Goal: Information Seeking & Learning: Learn about a topic

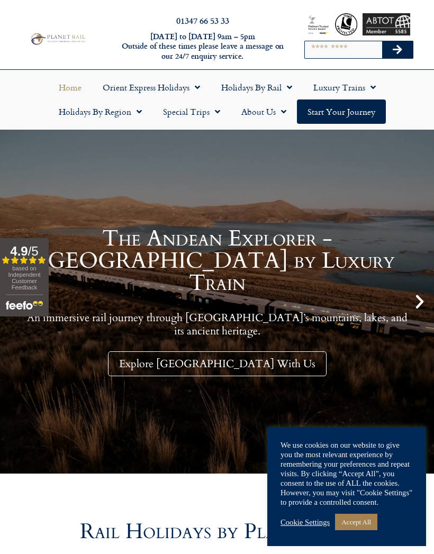
click at [310, 523] on link "Cookie Settings" at bounding box center [305, 523] width 49 height 10
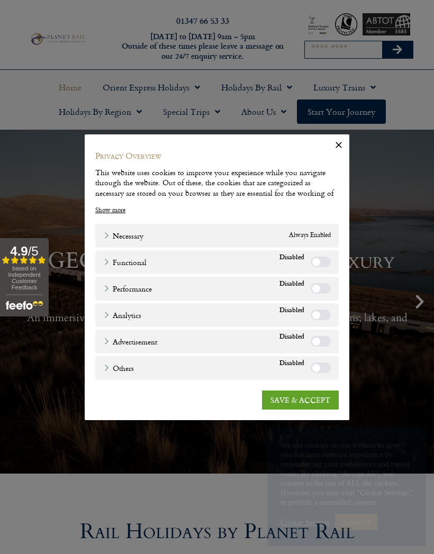
click at [309, 399] on link "SAVE & ACCEPT" at bounding box center [300, 399] width 77 height 19
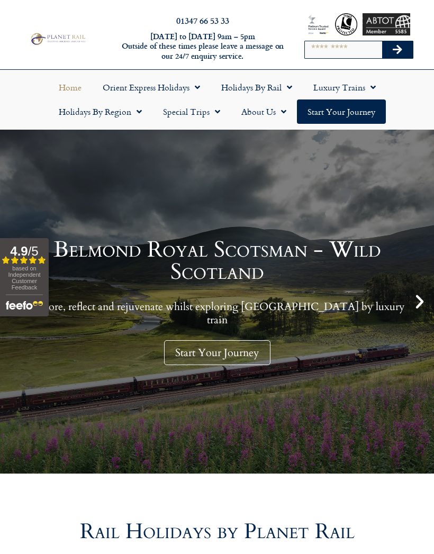
click at [412, 304] on icon "Next slide" at bounding box center [420, 302] width 18 height 18
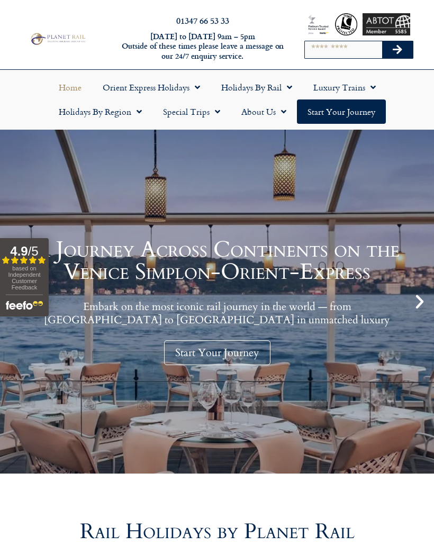
click at [426, 301] on icon "Next slide" at bounding box center [420, 302] width 18 height 18
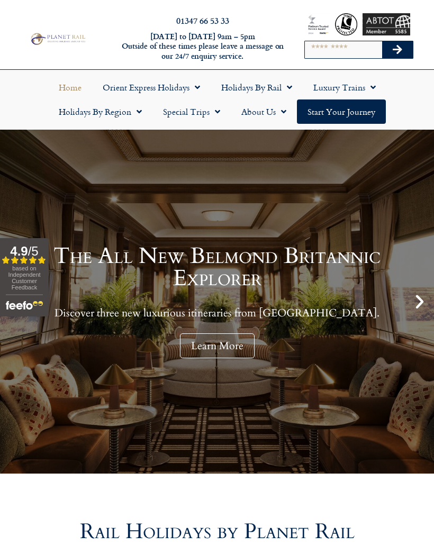
click at [415, 305] on icon "Next slide" at bounding box center [420, 302] width 18 height 18
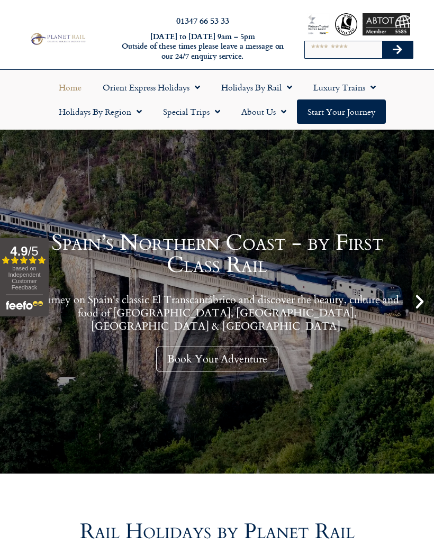
click at [413, 308] on icon "Next slide" at bounding box center [420, 302] width 18 height 18
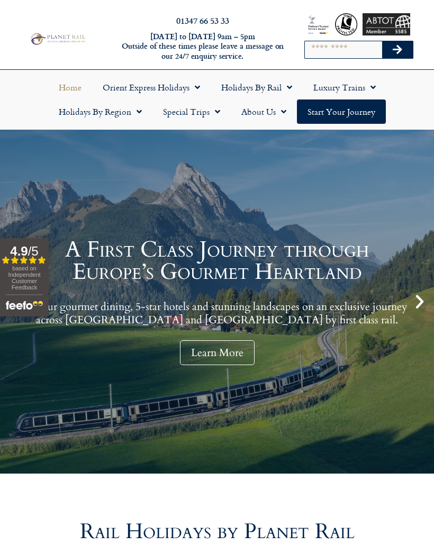
click at [412, 309] on icon "Next slide" at bounding box center [420, 302] width 18 height 18
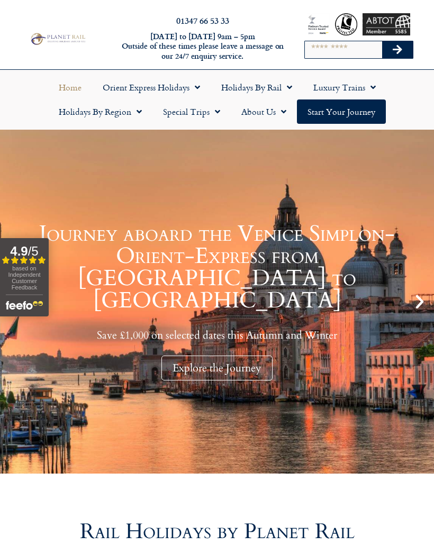
click at [413, 306] on icon "Next slide" at bounding box center [420, 302] width 18 height 18
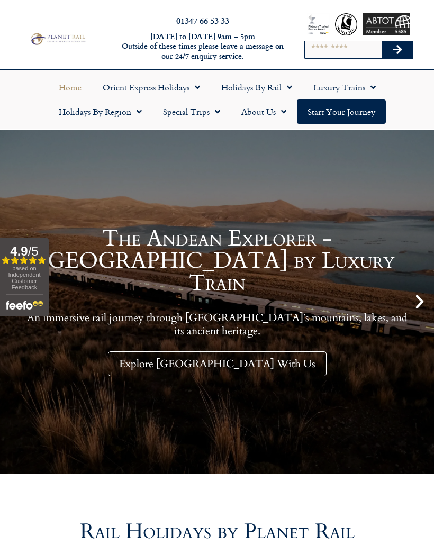
click at [23, 341] on div "The Andean Explorer - South America by Luxury Train An immersive rail journey t…" at bounding box center [217, 302] width 434 height 344
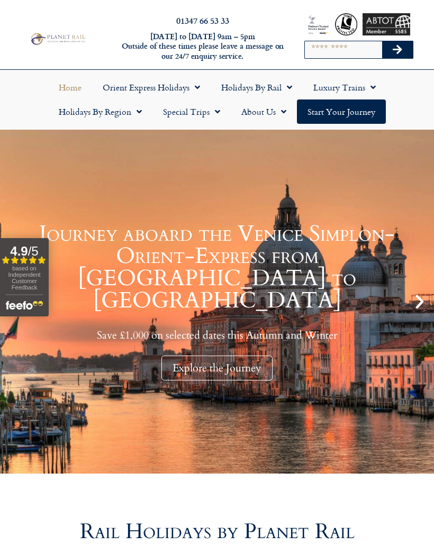
click at [207, 356] on div "Explore the Journey" at bounding box center [216, 368] width 111 height 25
click at [414, 302] on icon "Next slide" at bounding box center [420, 302] width 18 height 18
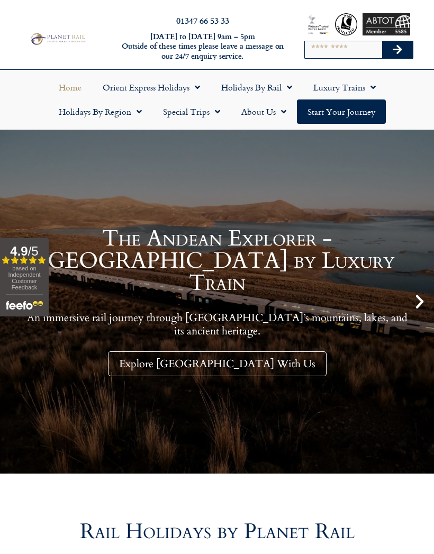
click at [418, 305] on icon "Next slide" at bounding box center [420, 302] width 18 height 18
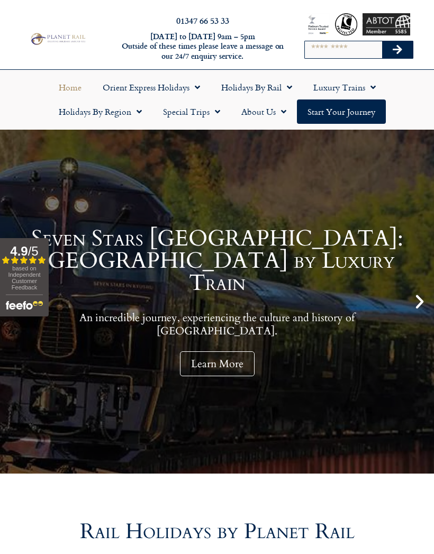
click at [412, 304] on icon "Next slide" at bounding box center [420, 302] width 18 height 18
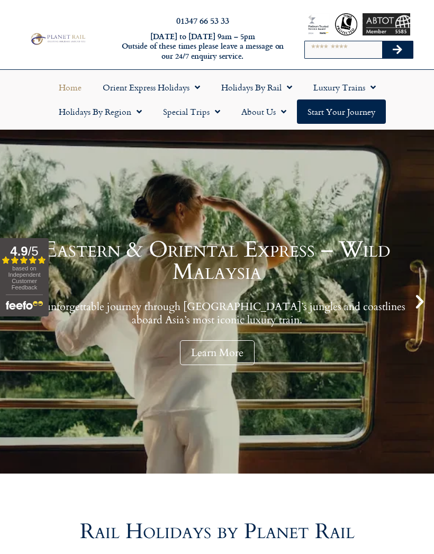
click at [223, 354] on link "Learn More" at bounding box center [217, 352] width 75 height 25
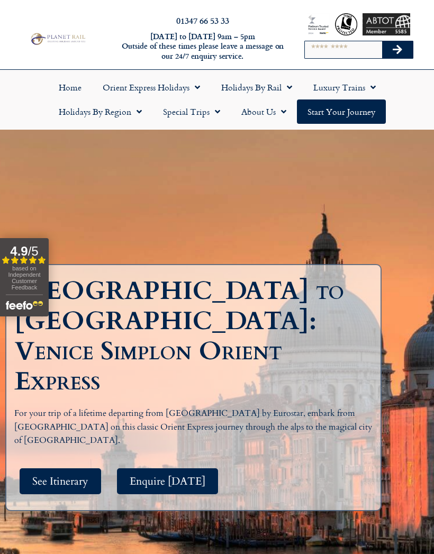
click at [67, 477] on span "See Itinerary" at bounding box center [60, 481] width 56 height 13
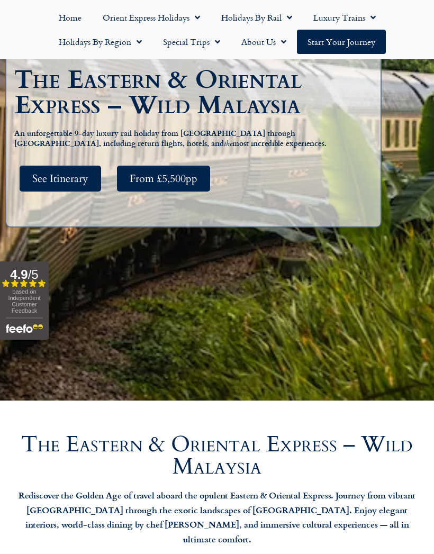
scroll to position [258, 0]
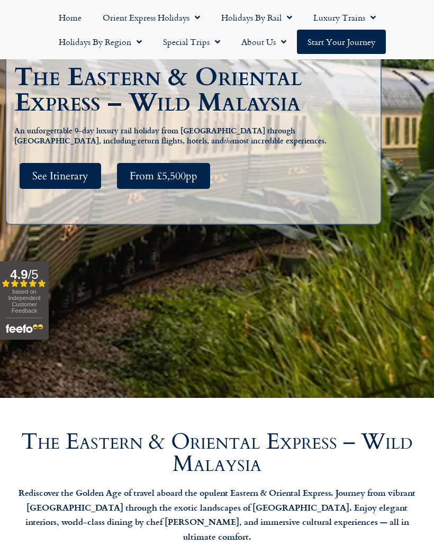
click at [66, 183] on span "See Itinerary" at bounding box center [60, 175] width 56 height 13
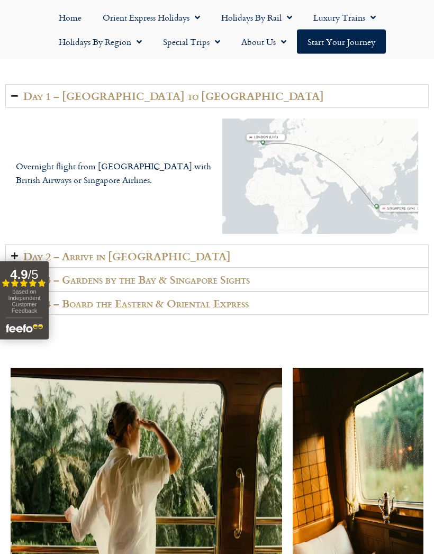
scroll to position [1842, 0]
click at [361, 554] on img at bounding box center [358, 500] width 131 height 265
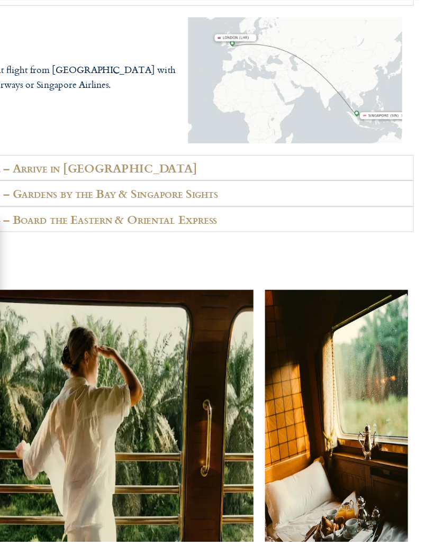
click at [369, 527] on img at bounding box center [358, 456] width 131 height 265
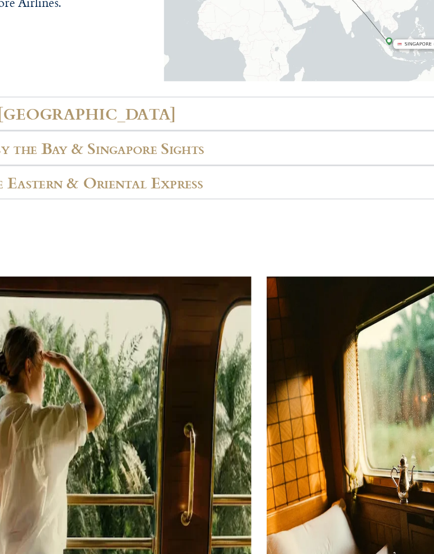
click at [293, 385] on img at bounding box center [358, 456] width 131 height 265
click at [293, 387] on img at bounding box center [358, 456] width 131 height 265
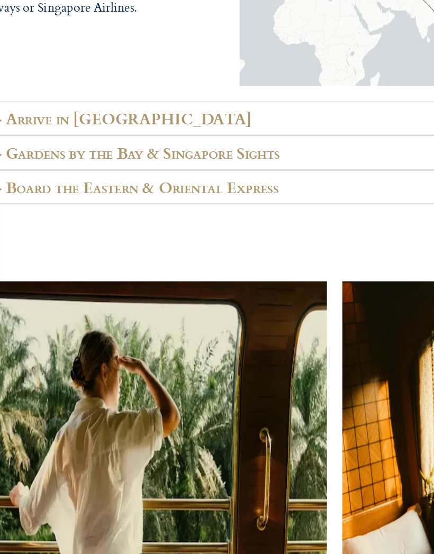
click at [293, 388] on img at bounding box center [358, 456] width 131 height 265
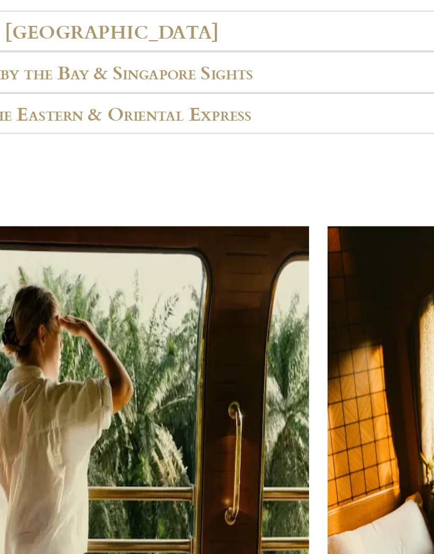
click at [293, 328] on img at bounding box center [358, 456] width 131 height 265
click at [293, 326] on img at bounding box center [358, 456] width 131 height 265
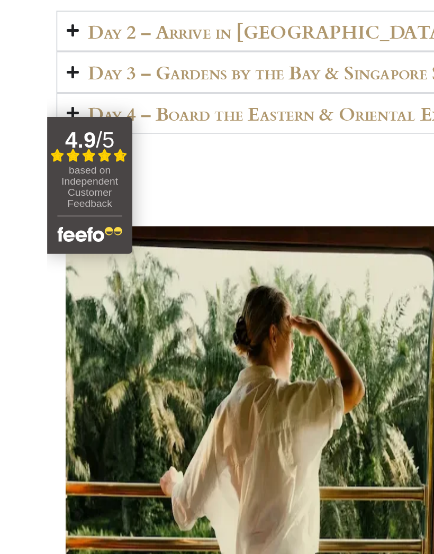
click at [190, 324] on img at bounding box center [147, 456] width 272 height 265
click at [195, 324] on img at bounding box center [147, 456] width 272 height 265
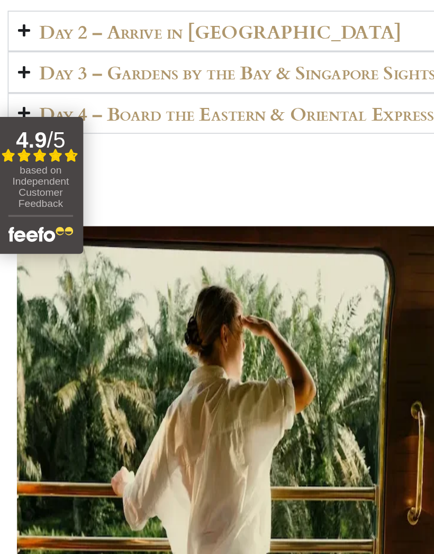
click at [178, 324] on img at bounding box center [147, 456] width 272 height 265
click at [200, 329] on img at bounding box center [147, 456] width 272 height 265
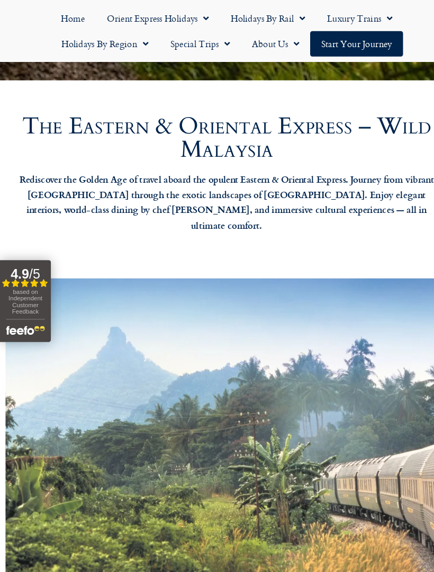
scroll to position [610, 0]
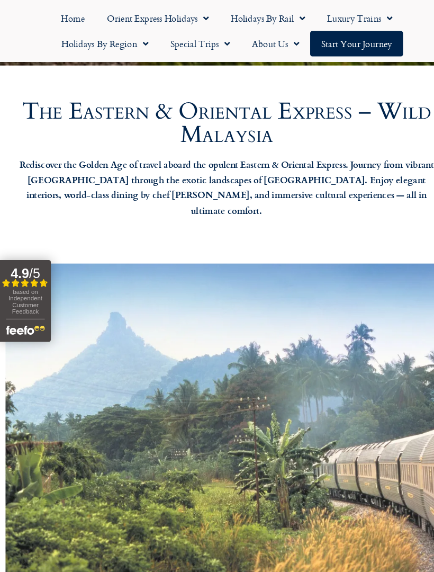
click at [33, 124] on h2 "The Eastern & Oriental Express – Wild Malaysia" at bounding box center [217, 117] width 413 height 44
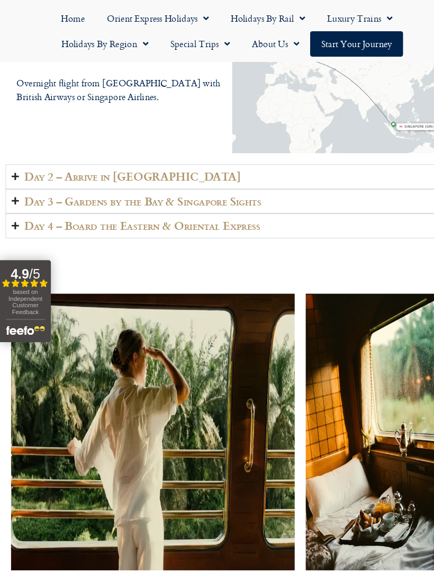
scroll to position [1948, 0]
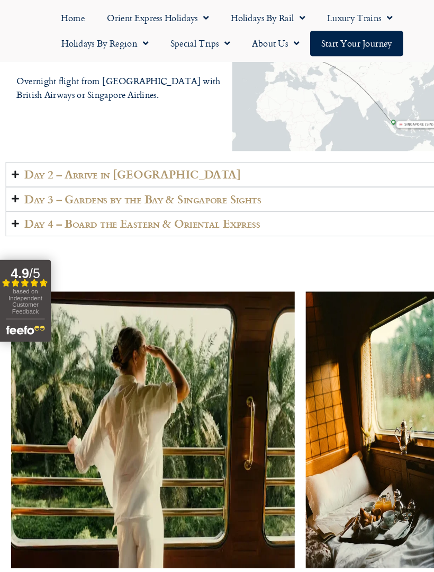
click at [24, 161] on h2 "Day 2 – Arrive in [GEOGRAPHIC_DATA]" at bounding box center [126, 167] width 207 height 12
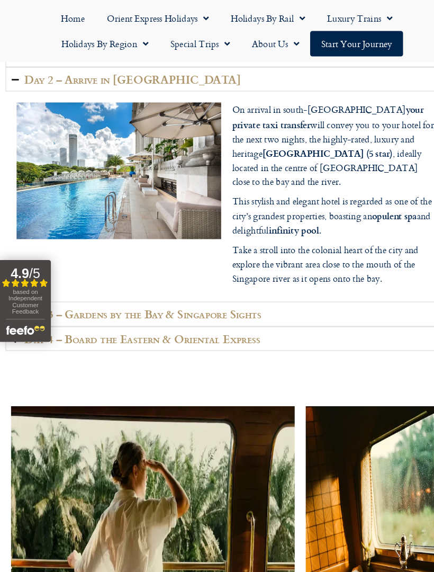
scroll to position [1902, 0]
click at [15, 72] on icon "Accordion. Open links with Enter or Space, close with Escape, and navigate with…" at bounding box center [14, 76] width 7 height 8
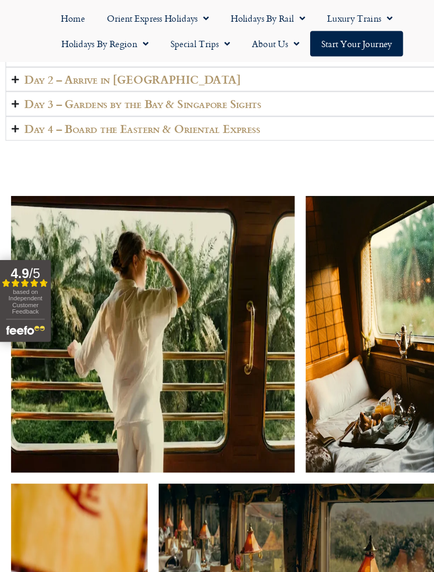
click at [23, 95] on summary "Day 3 – Gardens by the Bay & Singapore Sights" at bounding box center [216, 99] width 423 height 24
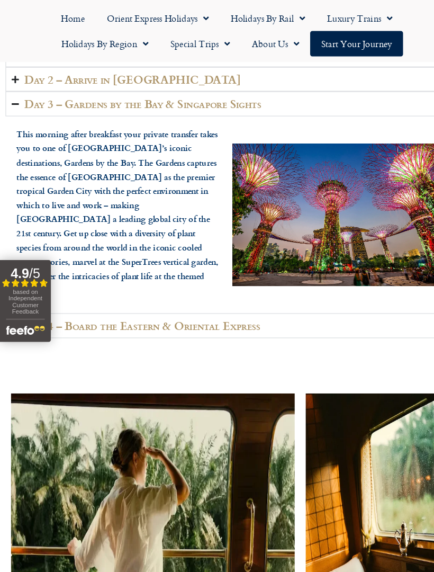
click at [16, 97] on icon "Accordion. Open links with Enter or Space, close with Escape, and navigate with…" at bounding box center [14, 99] width 7 height 8
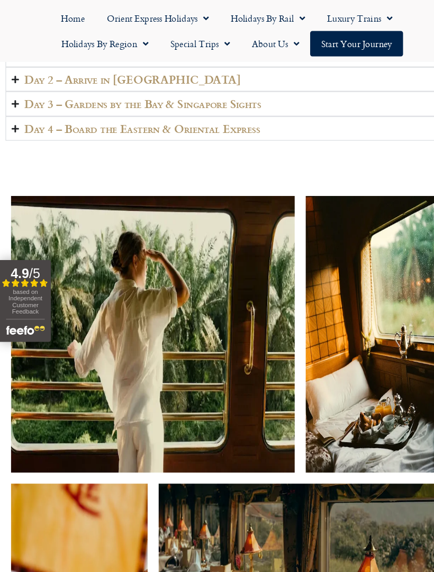
click at [22, 121] on summary "Day 4 – Board the Eastern & Oriental Express" at bounding box center [216, 123] width 423 height 24
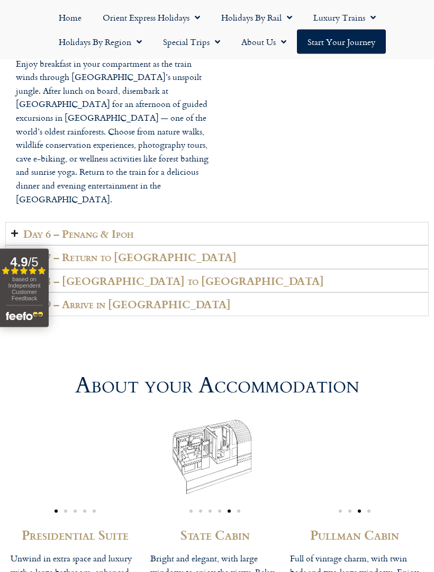
scroll to position [2962, 0]
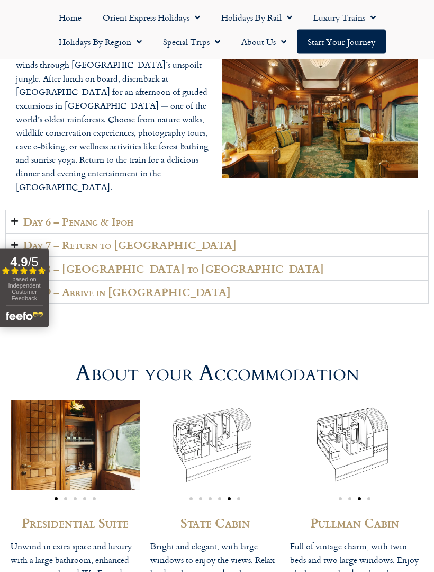
click at [18, 218] on icon "Accordion. Open links with Enter or Space, close with Escape, and navigate with…" at bounding box center [14, 222] width 7 height 8
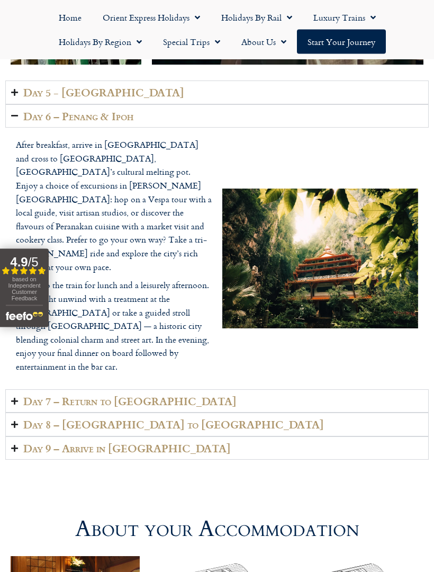
scroll to position [2874, 0]
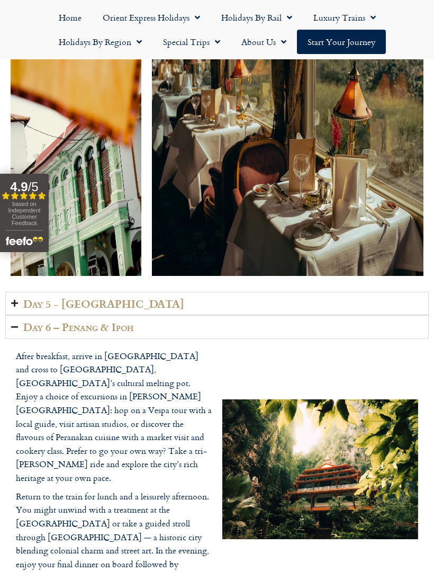
scroll to position [2743, 0]
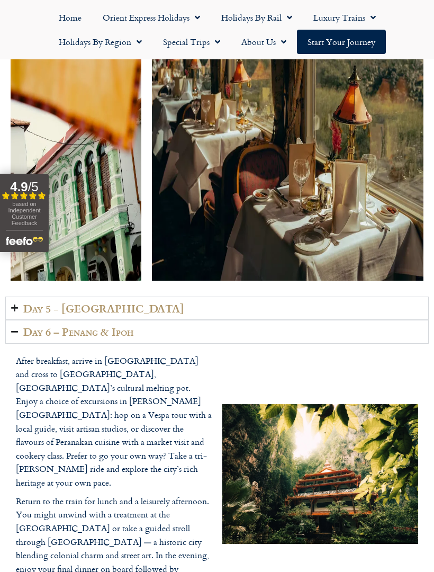
click at [15, 328] on icon "Accordion. Open links with Enter or Space, close with Escape, and navigate with…" at bounding box center [14, 332] width 7 height 8
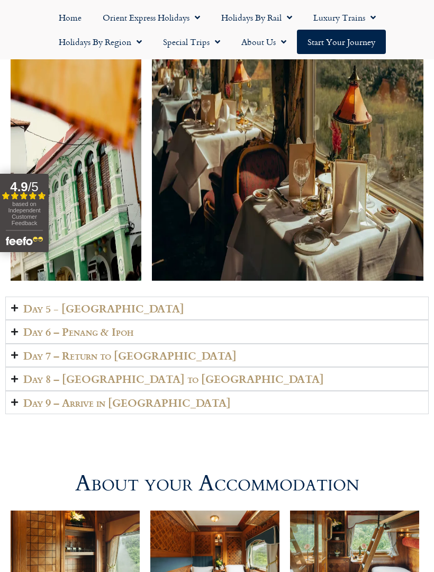
click at [16, 343] on summary "Day 7 – Return to [GEOGRAPHIC_DATA]" at bounding box center [216, 355] width 423 height 24
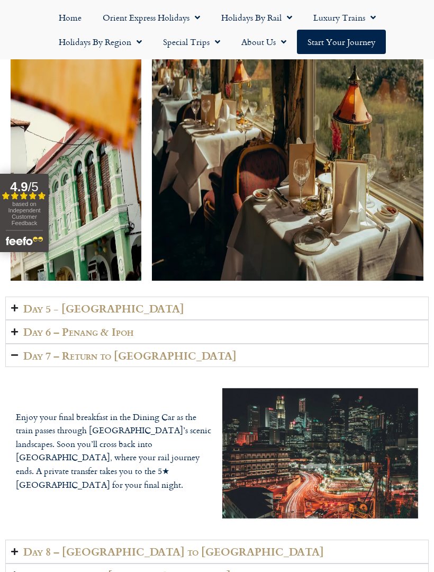
click at [14, 351] on icon "Accordion. Open links with Enter or Space, close with Escape, and navigate with…" at bounding box center [14, 355] width 7 height 8
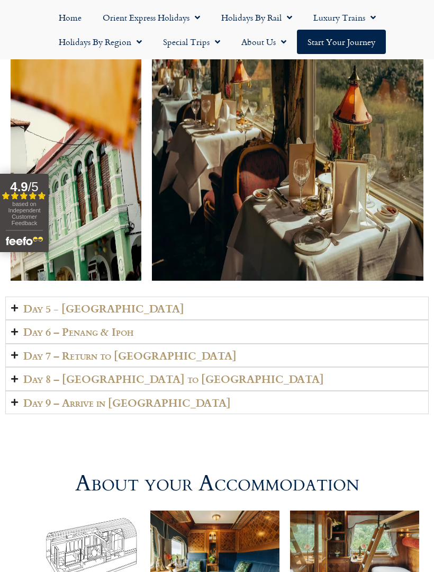
click at [20, 367] on summary "Day 8 – [GEOGRAPHIC_DATA] to [GEOGRAPHIC_DATA]" at bounding box center [216, 379] width 423 height 24
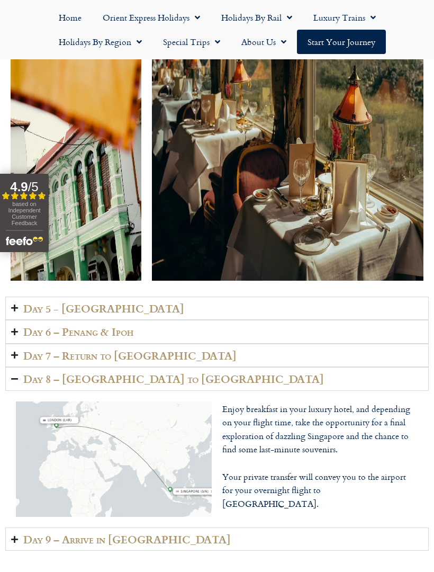
click at [15, 535] on icon "Accordion. Open links with Enter or Space, close with Escape, and navigate with…" at bounding box center [14, 539] width 7 height 8
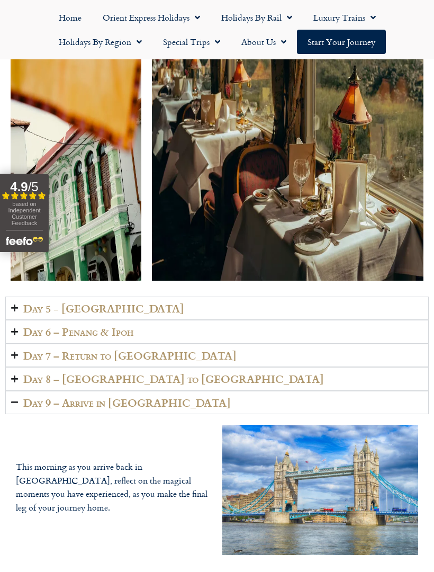
click at [12, 398] on icon "Accordion. Open links with Enter or Space, close with Escape, and navigate with…" at bounding box center [14, 402] width 7 height 8
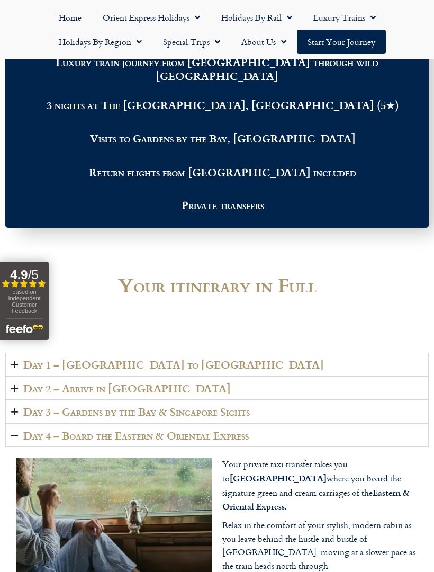
scroll to position [1608, 0]
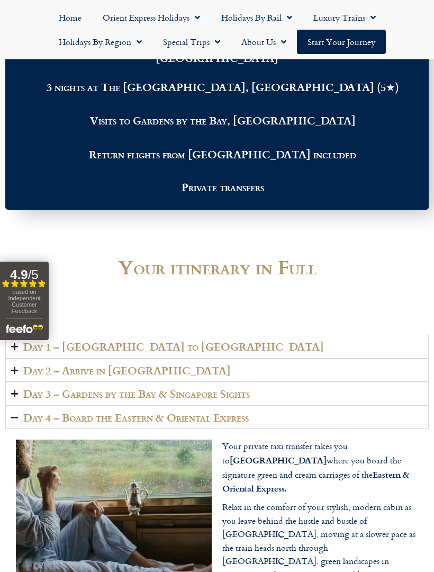
click at [14, 415] on summary "Day 4 – Board the Eastern & Oriental Express" at bounding box center [216, 417] width 423 height 24
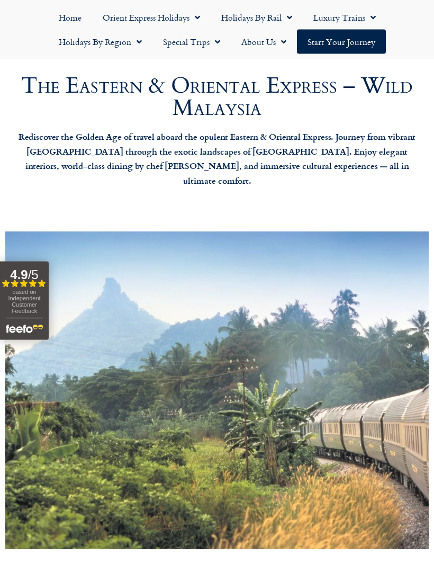
scroll to position [630, 0]
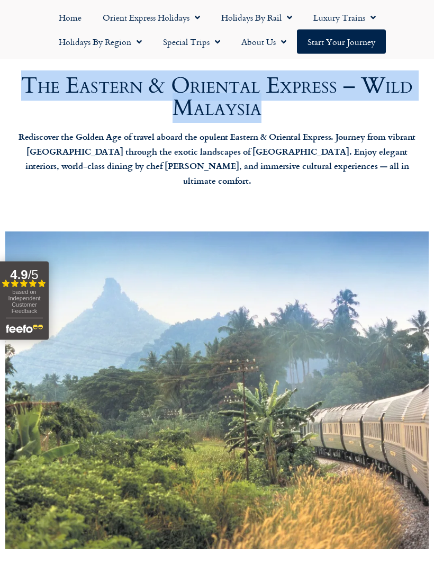
copy h2 "The Eastern & Oriental Express – Wild Malaysia"
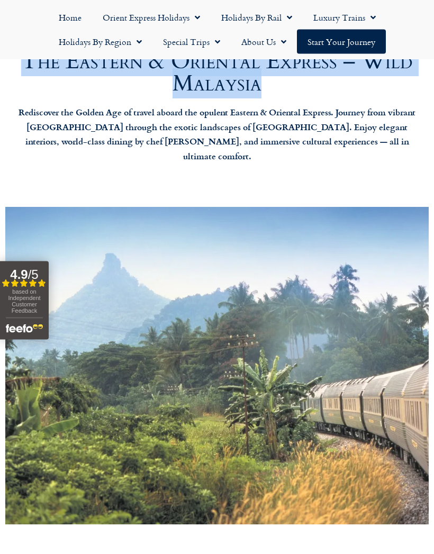
scroll to position [638, 0]
click at [391, 201] on div "The Eastern & Oriental Express – Wild Malaysia Rediscover the Golden Age of tra…" at bounding box center [217, 126] width 413 height 151
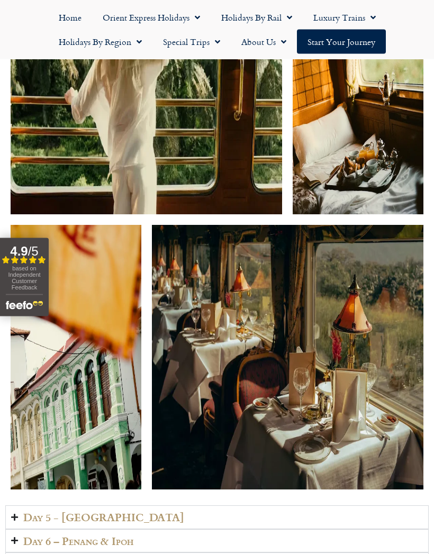
scroll to position [2036, 0]
